Goal: Check status: Check status

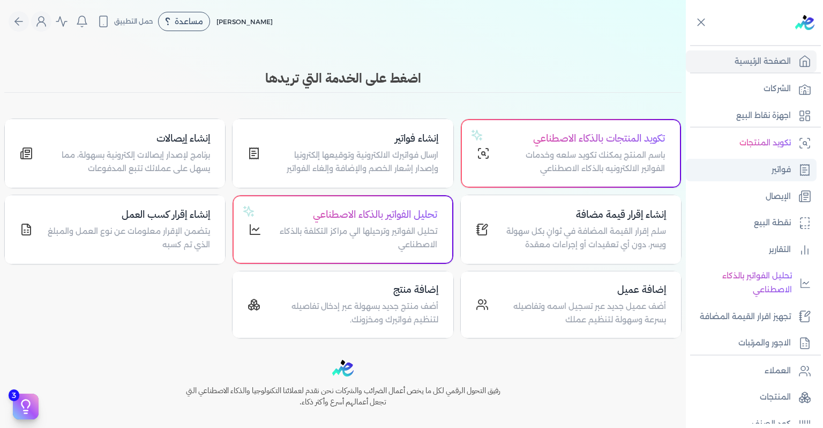
click at [771, 168] on p "فواتير" at bounding box center [780, 170] width 19 height 14
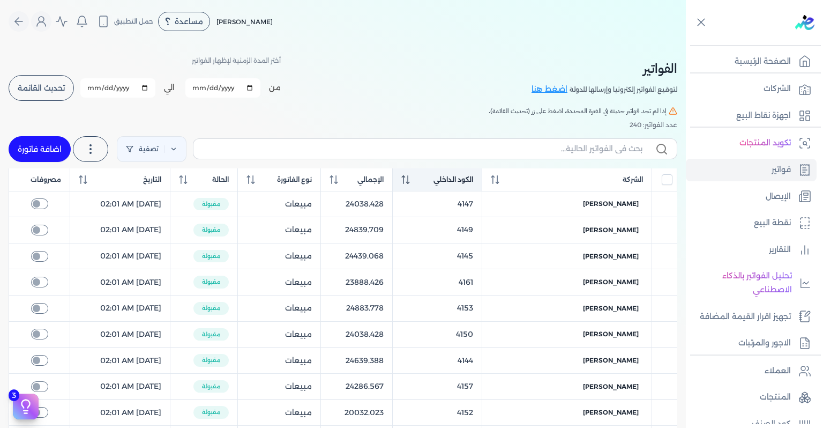
click at [482, 173] on th "الكود الداخلي" at bounding box center [437, 179] width 89 height 23
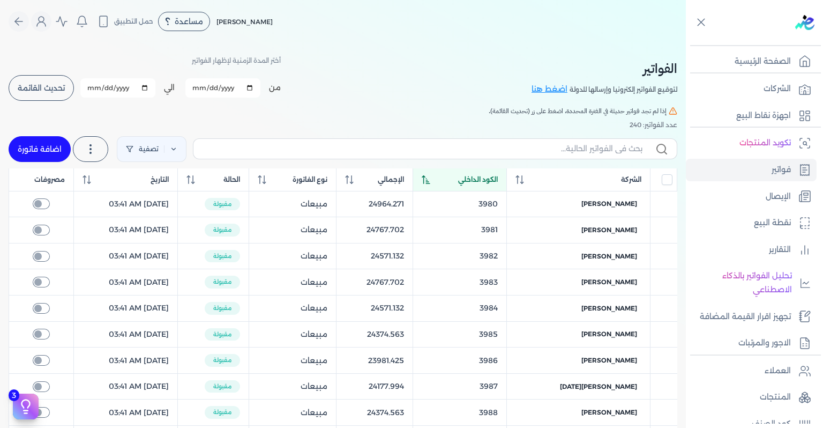
click at [483, 173] on th "الكود الداخلي" at bounding box center [460, 179] width 94 height 23
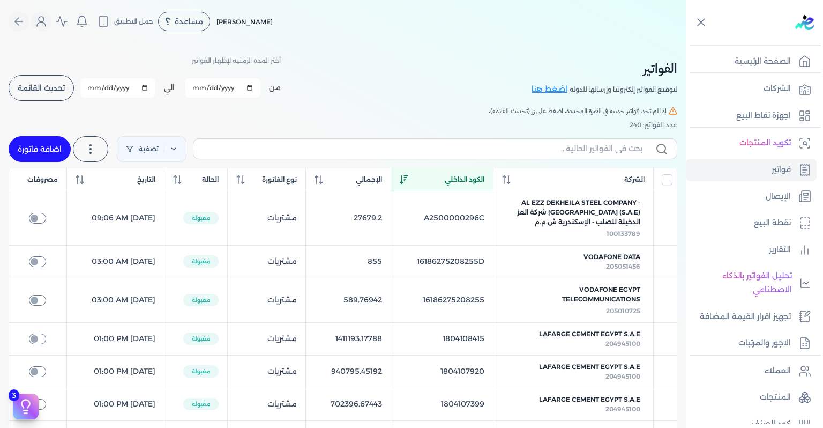
click at [27, 91] on span "تحديث القائمة" at bounding box center [41, 88] width 47 height 8
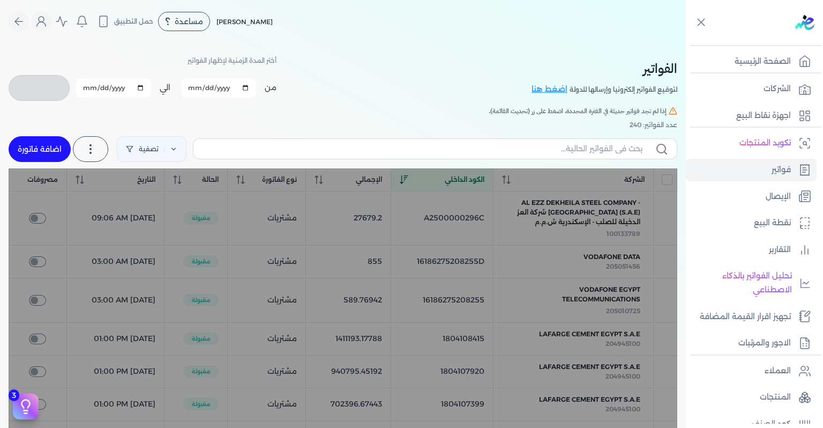
checkbox input "false"
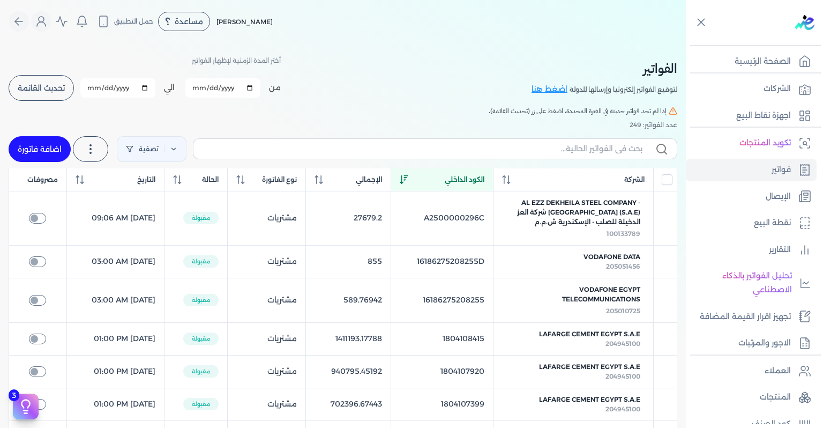
click at [484, 178] on span "الكود الداخلي" at bounding box center [465, 180] width 40 height 10
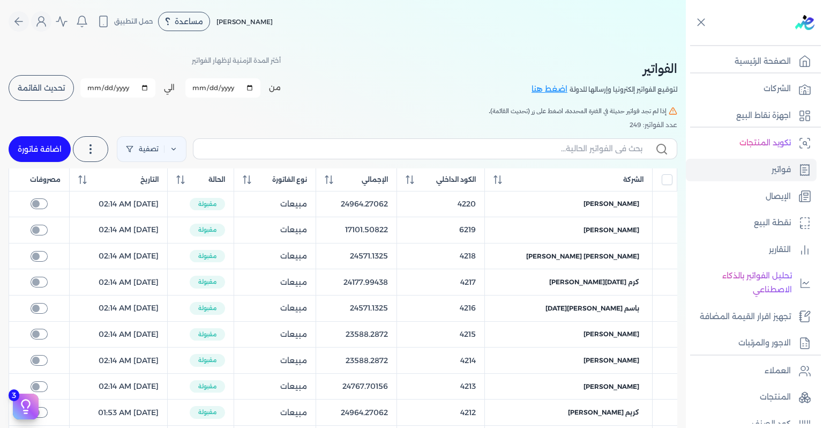
click at [476, 178] on span "الكود الداخلي" at bounding box center [456, 180] width 40 height 10
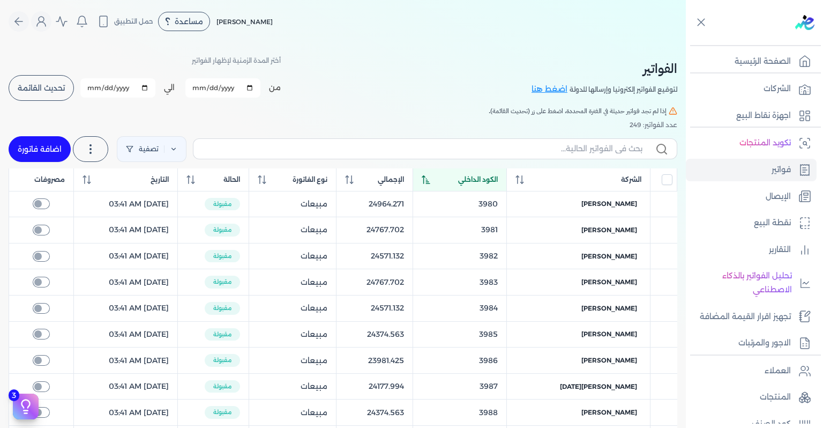
click at [145, 87] on input "[DATE]" at bounding box center [117, 87] width 75 height 19
type input "[DATE]"
click at [59, 89] on span "تحديث القائمة" at bounding box center [41, 88] width 47 height 8
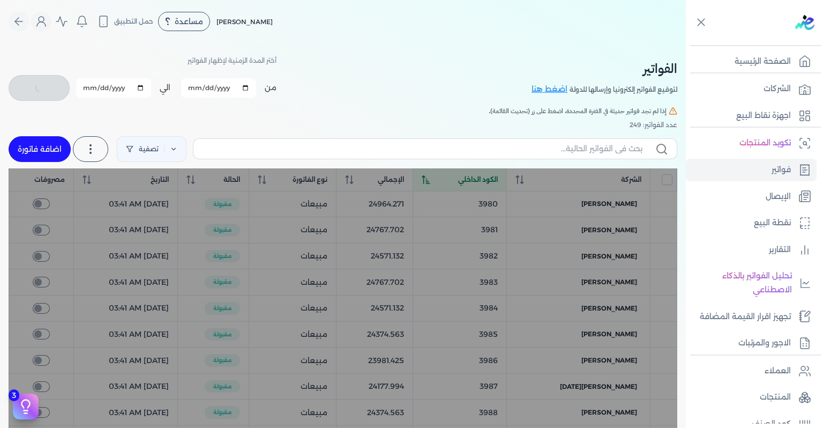
checkbox input "false"
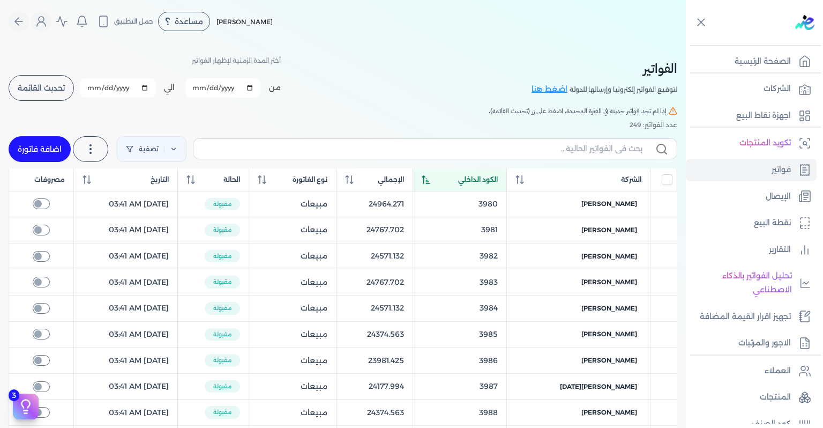
click at [494, 188] on th "الكود الداخلي" at bounding box center [460, 179] width 94 height 23
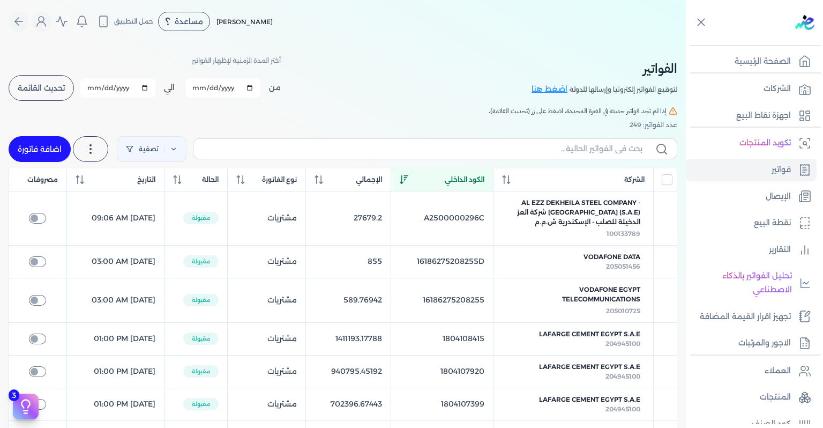
click at [493, 188] on th "الكود الداخلي" at bounding box center [442, 179] width 102 height 23
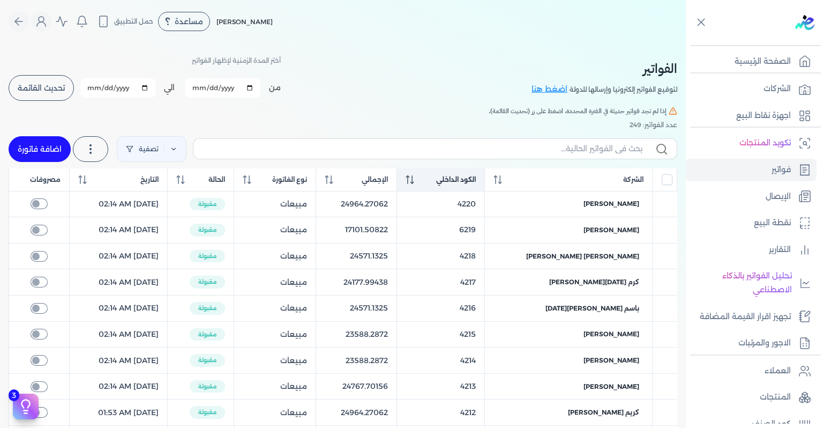
click at [485, 188] on th "الكود الداخلي" at bounding box center [441, 179] width 88 height 23
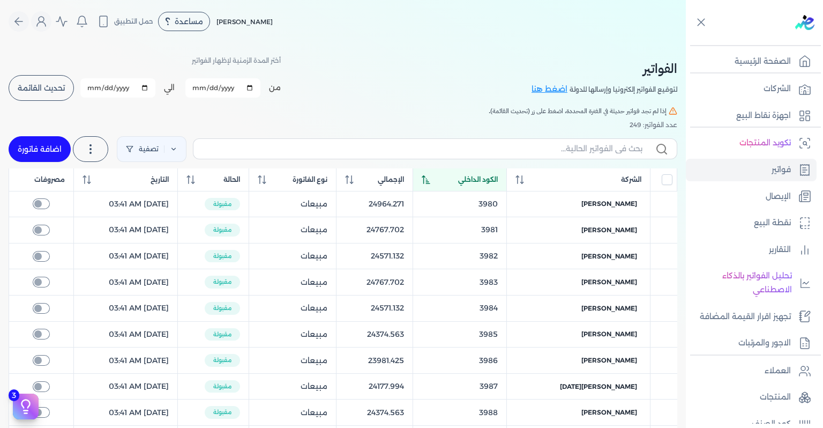
click at [486, 183] on span "الكود الداخلي" at bounding box center [478, 180] width 40 height 10
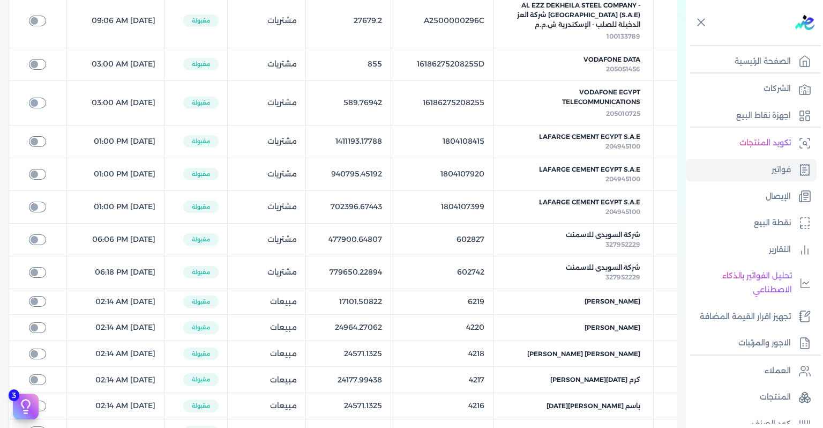
scroll to position [214, 0]
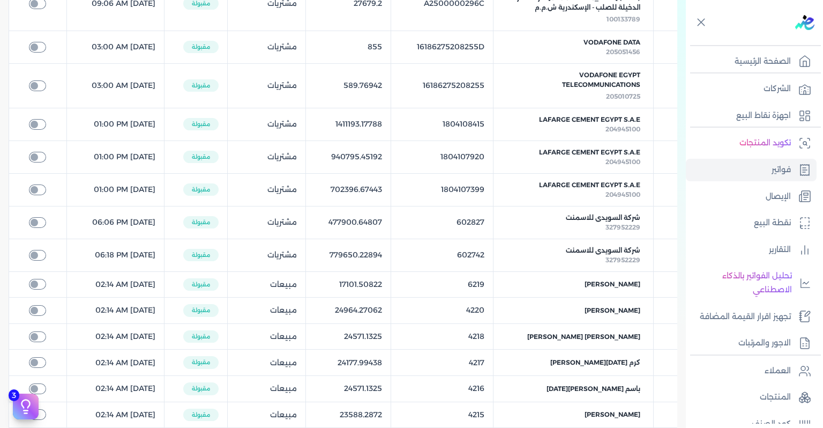
click at [476, 288] on table "الشركة الكود الداخلي الإجمالي نوع الفاتورة الحالة التاريخ مصروفات AL EZZ DEKHEI…" at bounding box center [343, 269] width 669 height 630
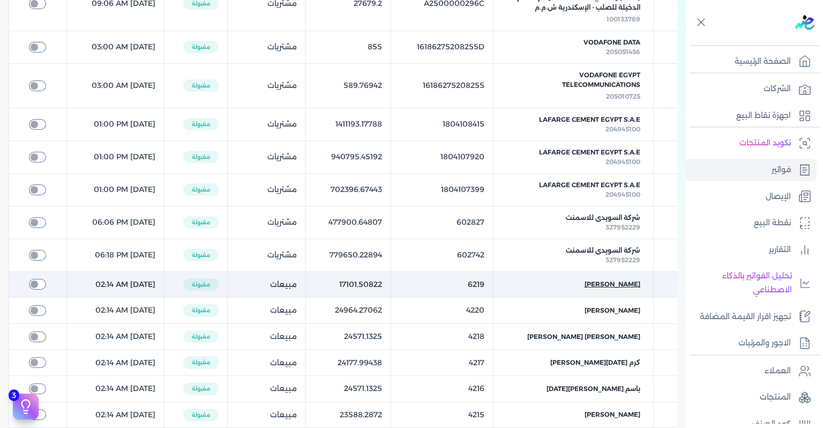
click at [578, 284] on div "[PERSON_NAME]" at bounding box center [573, 284] width 134 height 10
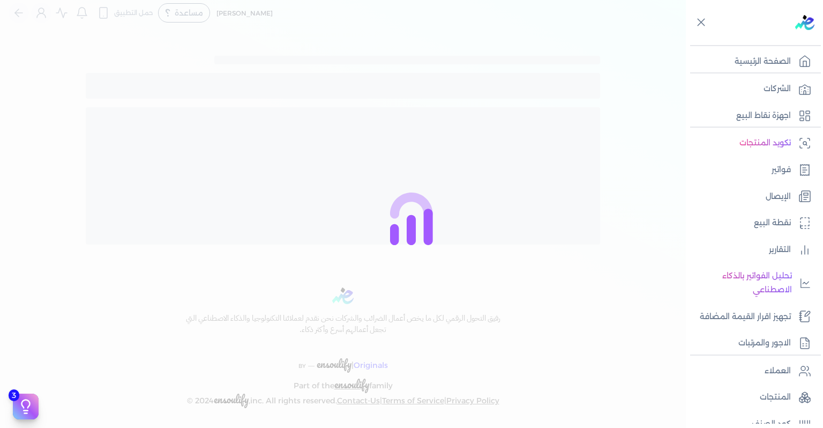
scroll to position [214, 0]
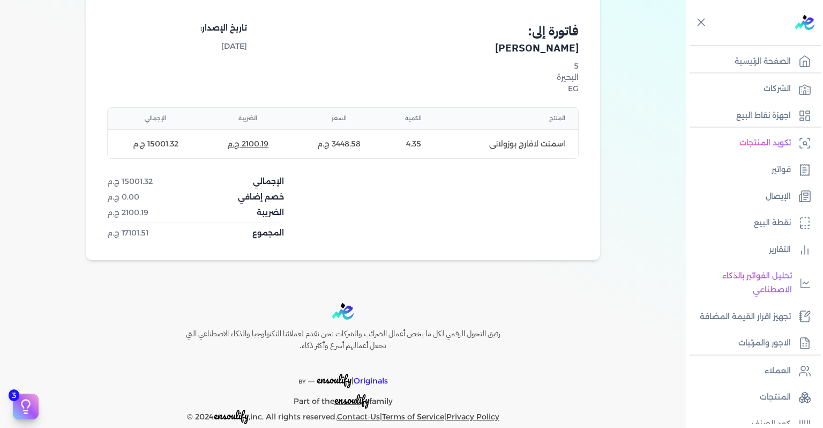
click at [596, 252] on div "[PERSON_NAME] 202864847 رقم الفاتورة 6219 فاتورة إلى: [PERSON_NAME] 5 البحيرة E…" at bounding box center [343, 85] width 514 height 349
drag, startPoint x: 579, startPoint y: 260, endPoint x: 567, endPoint y: 248, distance: 17.4
click at [579, 260] on div "تحميل pdf تعديل إشعار خصم إشعار إضافة نسخ الرابط إلغاء الفاتورة مقبولة [PERSON_…" at bounding box center [343, 55] width 686 height 453
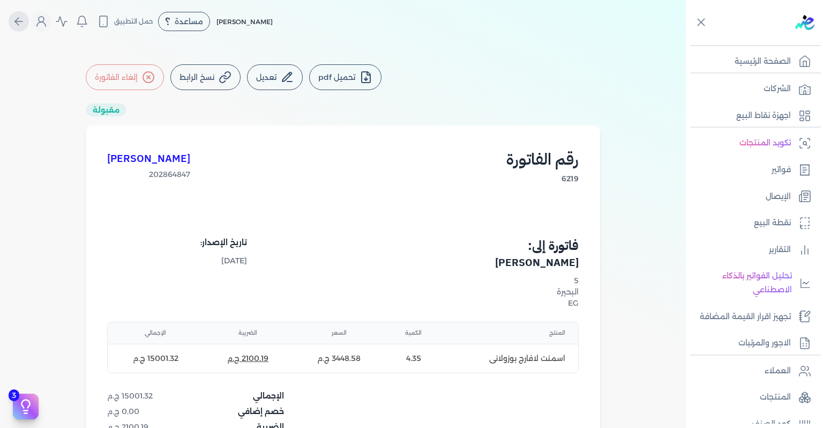
click at [17, 23] on icon "Global" at bounding box center [18, 21] width 13 height 13
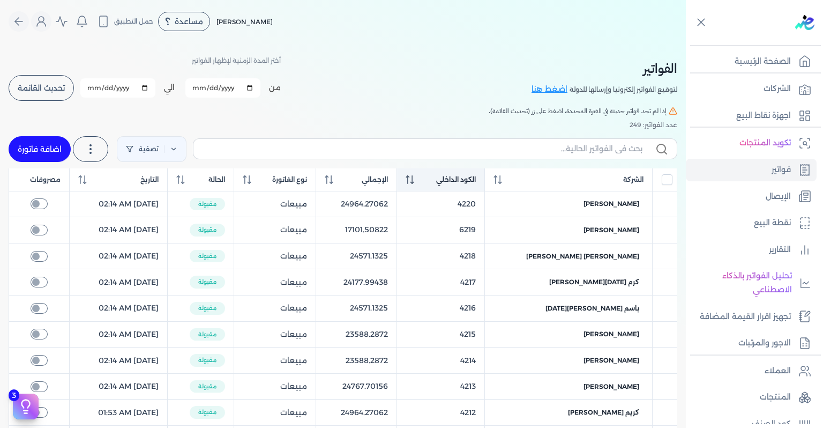
click at [476, 178] on span "الكود الداخلي" at bounding box center [456, 180] width 40 height 10
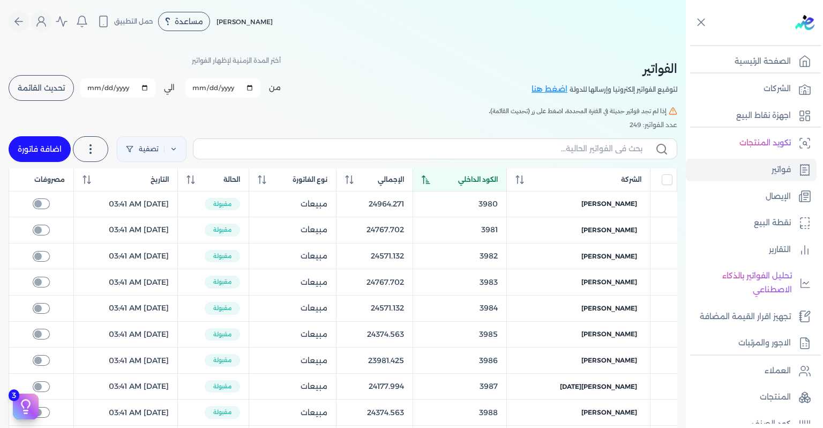
click at [493, 178] on span "الكود الداخلي" at bounding box center [478, 180] width 40 height 10
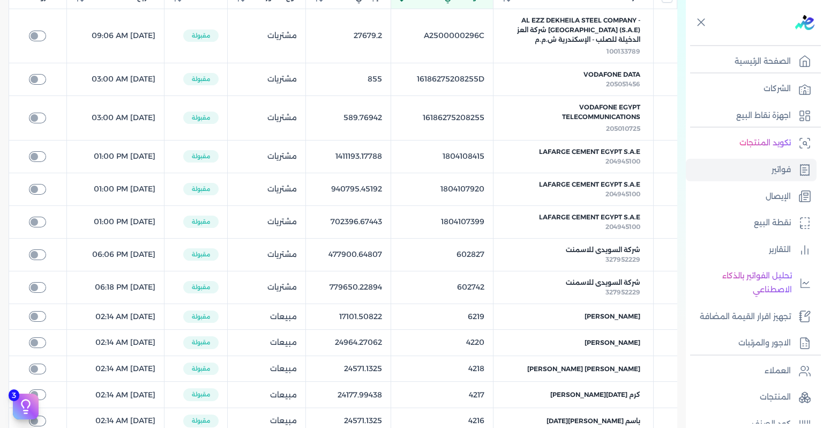
scroll to position [214, 0]
